Goal: Navigation & Orientation: Go to known website

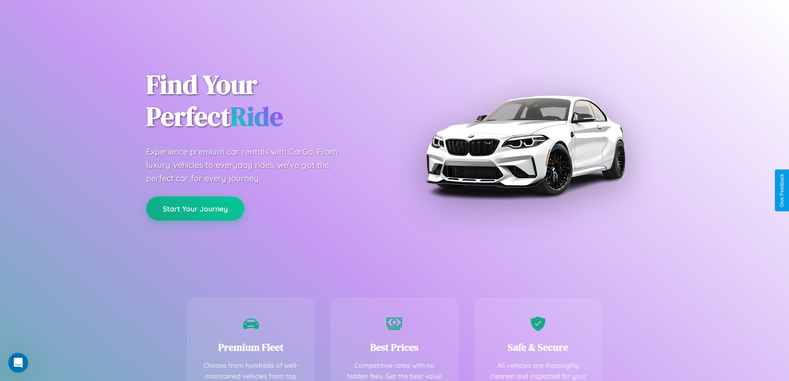
click at [195, 208] on button "Start Your Journey" at bounding box center [195, 208] width 98 height 24
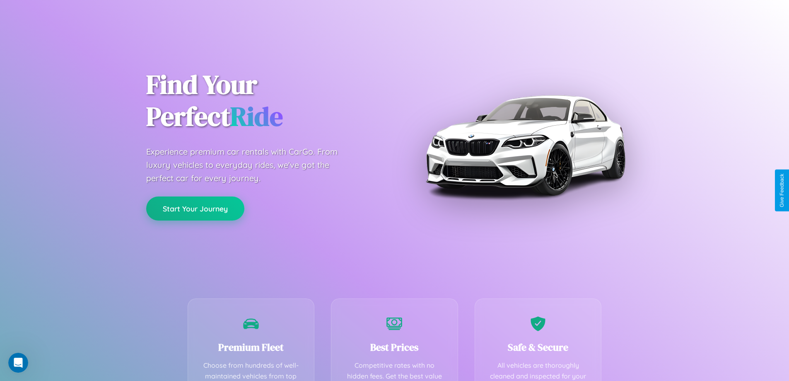
click at [195, 208] on button "Start Your Journey" at bounding box center [195, 208] width 98 height 24
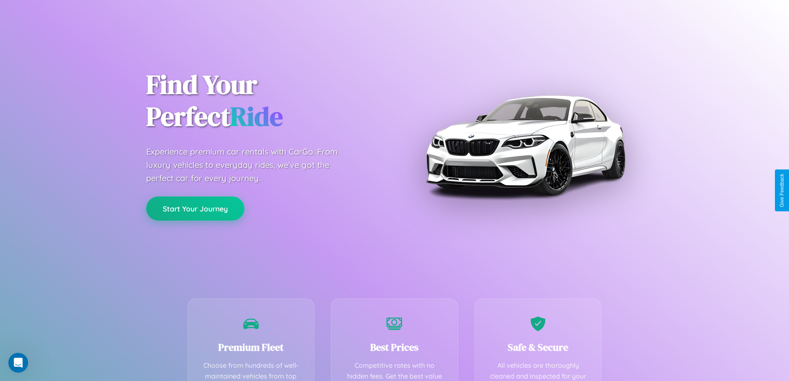
click at [195, 208] on button "Start Your Journey" at bounding box center [195, 208] width 98 height 24
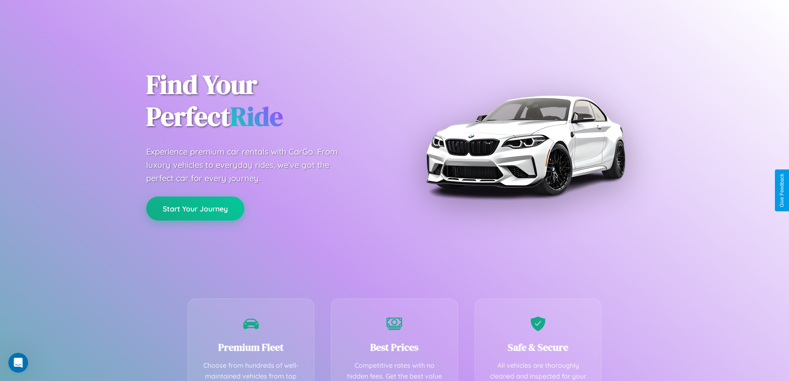
click at [195, 208] on button "Start Your Journey" at bounding box center [195, 208] width 98 height 24
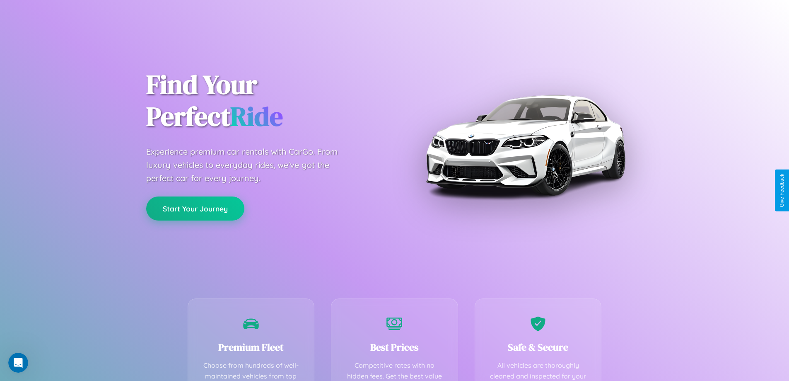
click at [195, 208] on button "Start Your Journey" at bounding box center [195, 208] width 98 height 24
